Goal: Transaction & Acquisition: Purchase product/service

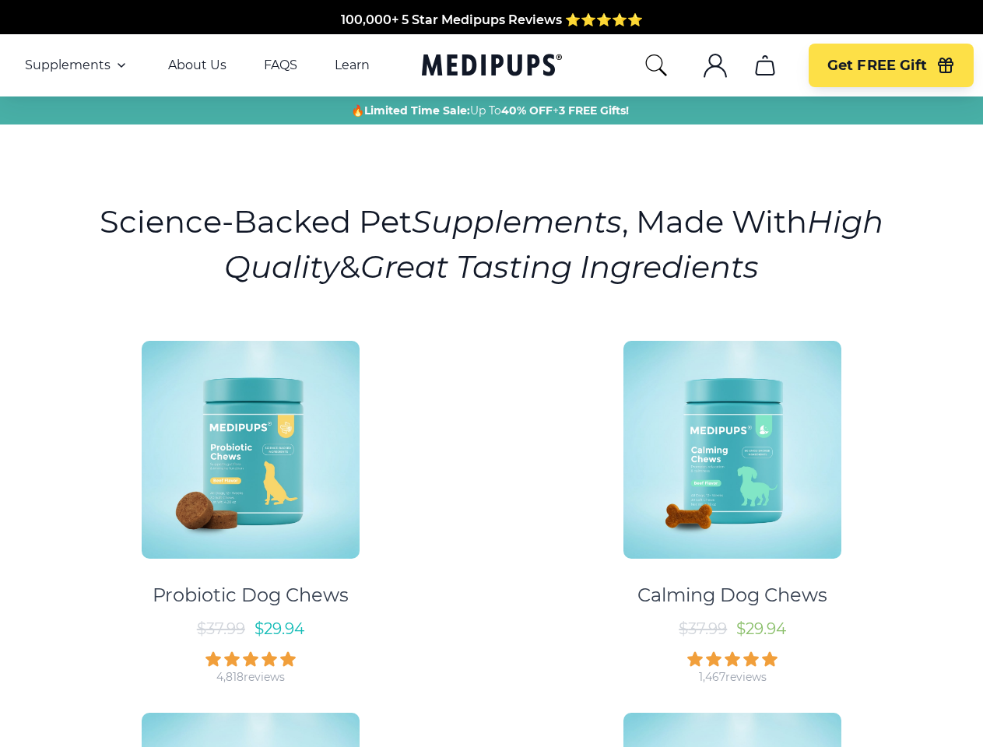
click at [491, 374] on div "Probiotic Dog Chews $ 37.99 $ 29.94 4,818 reviews Calming Dog Chews $ 37.99 $ 2…" at bounding box center [491, 692] width 964 height 730
click at [77, 65] on span "Supplements" at bounding box center [68, 66] width 86 height 16
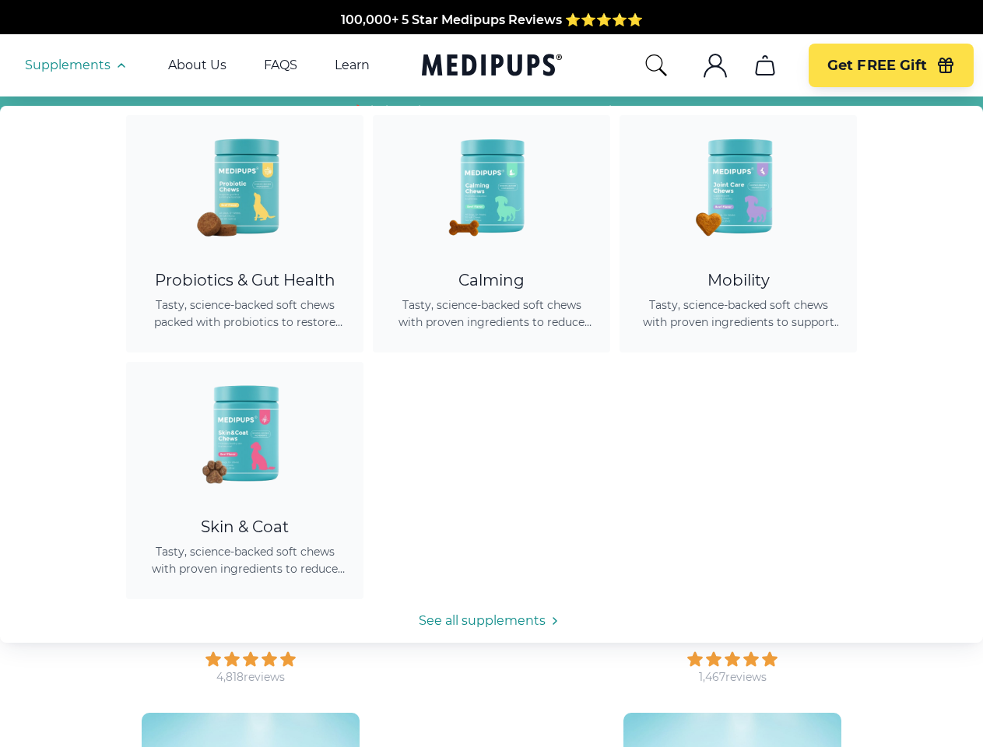
click at [120, 65] on icon "button" at bounding box center [121, 65] width 19 height 19
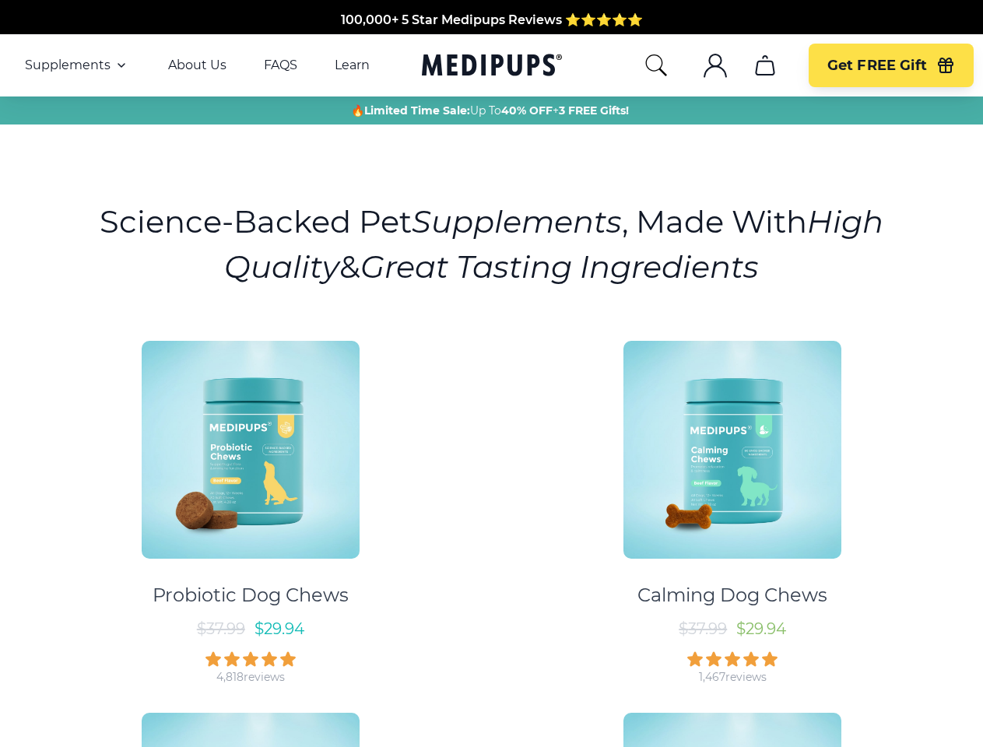
click at [655, 65] on icon "search" at bounding box center [656, 65] width 25 height 25
click at [715, 65] on icon ".cls-1{fill:none;stroke:currentColor;stroke-miterlimit:10;stroke-width:1.5px;}" at bounding box center [715, 65] width 25 height 25
click at [764, 65] on icon "cart" at bounding box center [765, 65] width 25 height 25
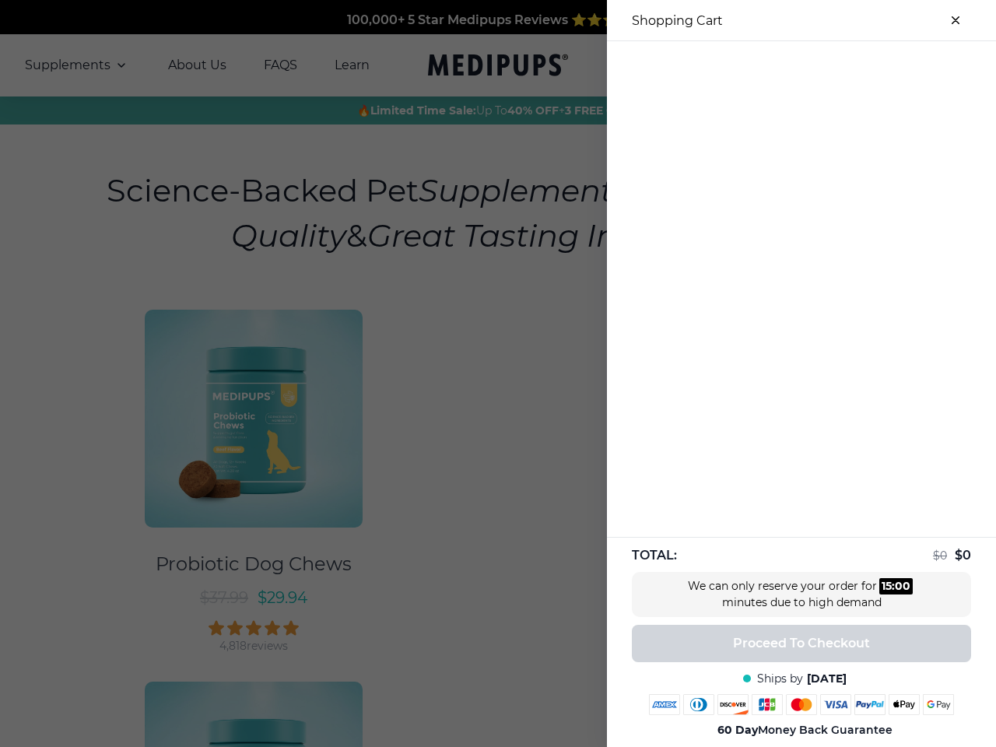
click at [764, 65] on div at bounding box center [498, 373] width 996 height 747
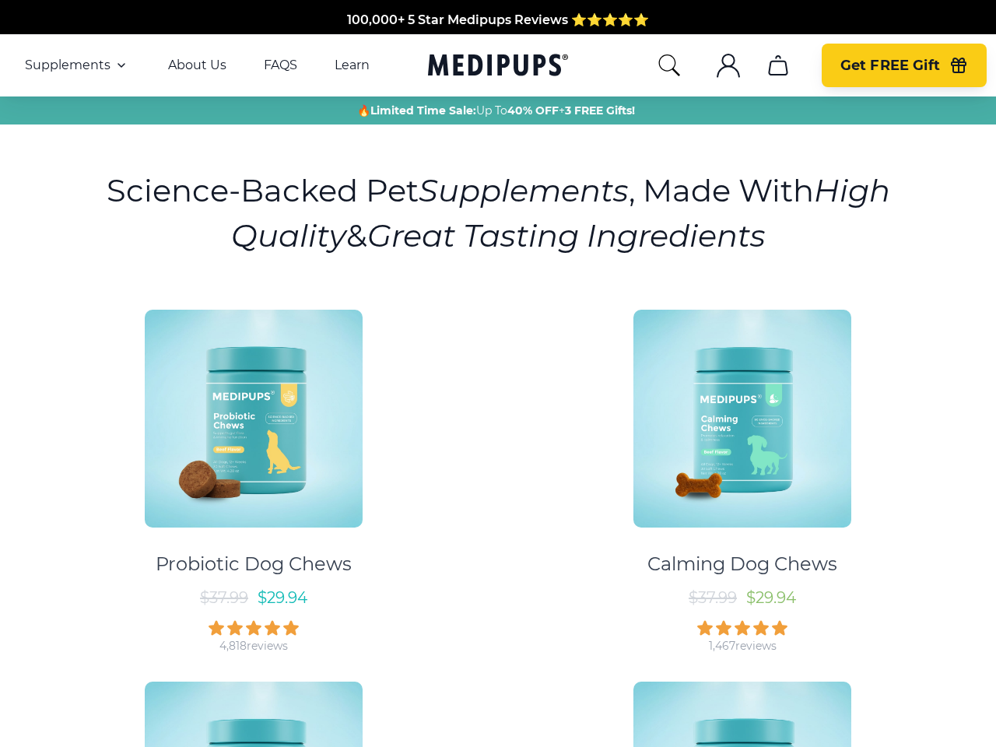
click at [890, 65] on span "Get FREE Gift" at bounding box center [891, 66] width 100 height 18
